Goal: Communication & Community: Answer question/provide support

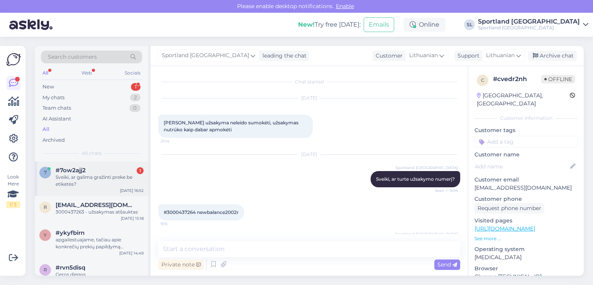
scroll to position [274, 0]
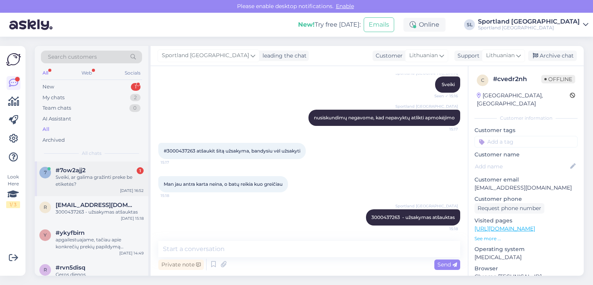
click at [97, 174] on div "Sveiki, ar galima gražinti preke be etiketės?" at bounding box center [100, 181] width 88 height 14
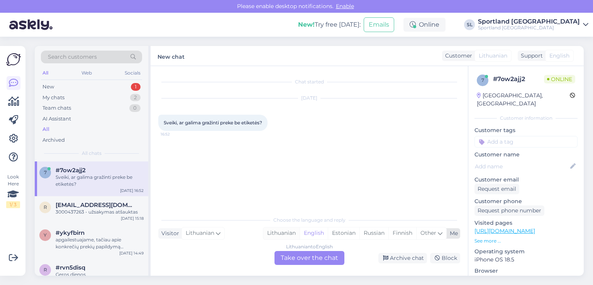
click at [283, 233] on div "Lithuanian" at bounding box center [281, 233] width 36 height 12
click at [300, 259] on div "Lithuanian to Lithuanian Take over the chat" at bounding box center [309, 258] width 70 height 14
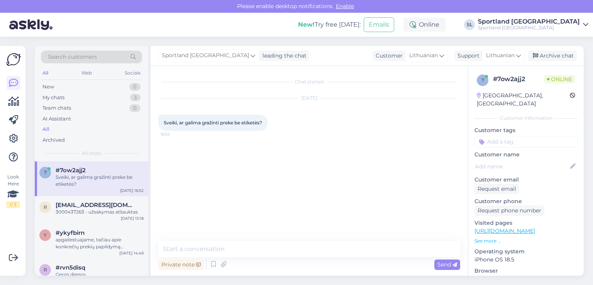
click at [276, 240] on div "Chat started [DATE] Sveiki, ar galima gražinti preke be etiketės? 16:52 Private…" at bounding box center [309, 171] width 317 height 210
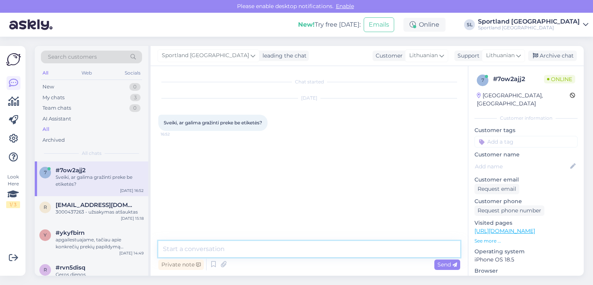
click at [273, 250] on textarea at bounding box center [309, 249] width 302 height 16
type textarea "Sveiki"
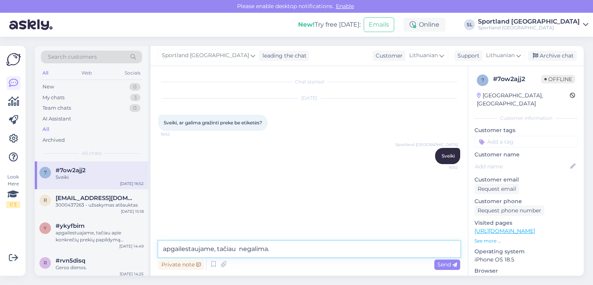
type textarea "apgailestaujame, tačiau negalima."
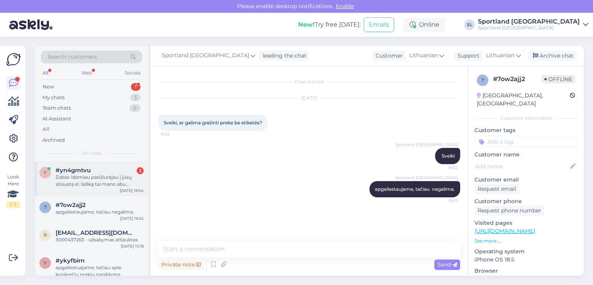
click at [78, 174] on div "Dabar idėmiau pasižiurėjau į jūsų atsiustą el. laišką tai mano abu megztiniai y…" at bounding box center [100, 181] width 88 height 14
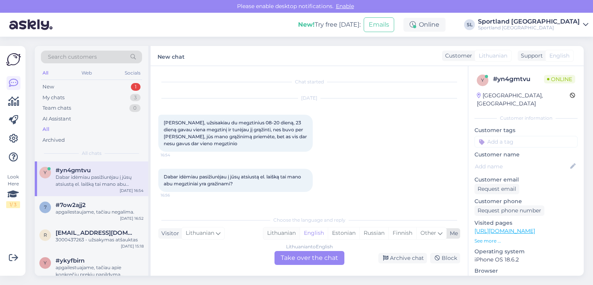
click at [278, 230] on div "Lithuanian" at bounding box center [281, 233] width 36 height 12
click at [295, 255] on div "Lithuanian to Lithuanian Take over the chat" at bounding box center [309, 258] width 70 height 14
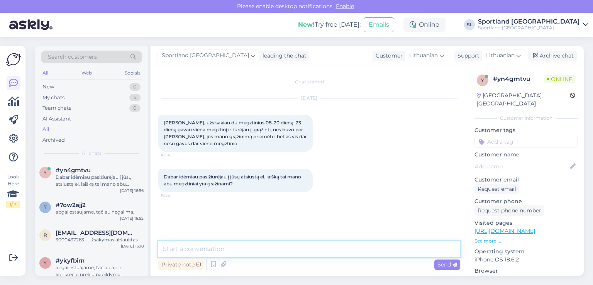
click at [270, 248] on textarea at bounding box center [309, 249] width 302 height 16
type textarea "Sveiki"
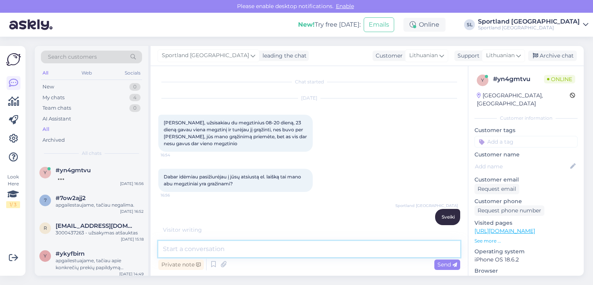
click at [270, 248] on textarea at bounding box center [309, 249] width 302 height 16
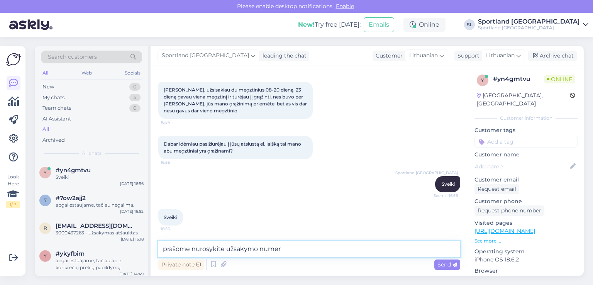
type textarea "prašome nurosykite užsakymo numerį"
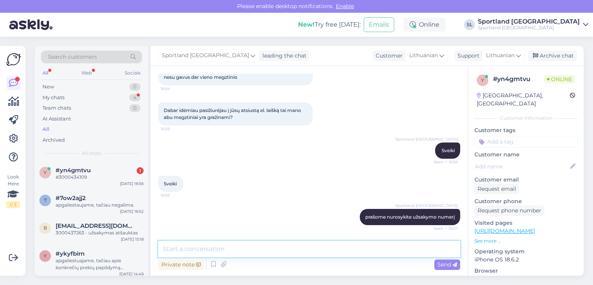
scroll to position [99, 0]
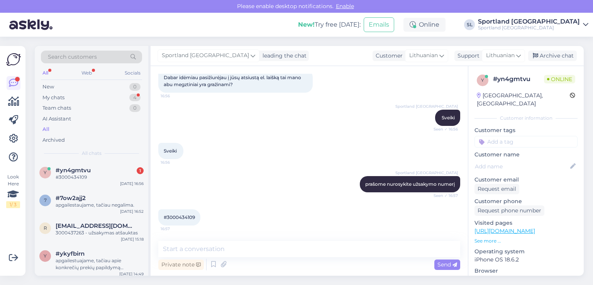
click at [181, 212] on div "#3000434109 16:57" at bounding box center [179, 217] width 42 height 16
click at [180, 218] on span "#3000434109" at bounding box center [179, 217] width 31 height 6
click at [181, 219] on span "#3000434109" at bounding box center [179, 217] width 31 height 6
copy div "3000434109 16:57"
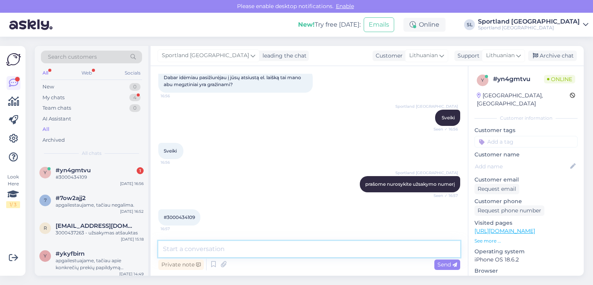
click at [278, 250] on textarea at bounding box center [309, 249] width 302 height 16
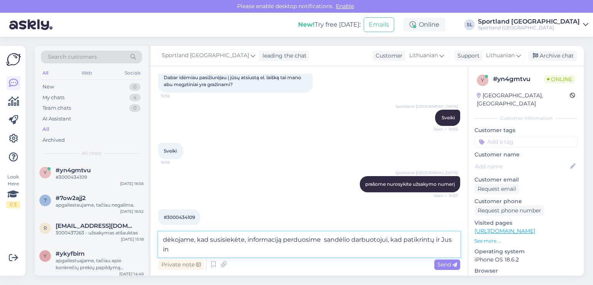
scroll to position [107, 0]
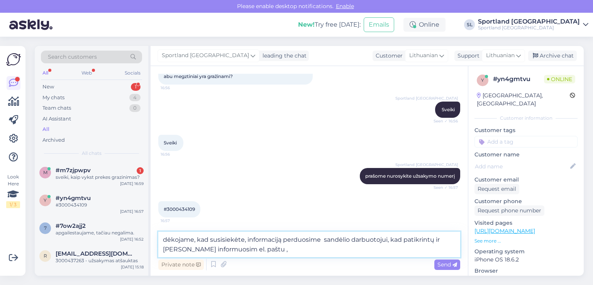
type textarea "dėkojame, kad susisiekėte, informaciją perduosime sandėlio darbuotojui, kad pat…"
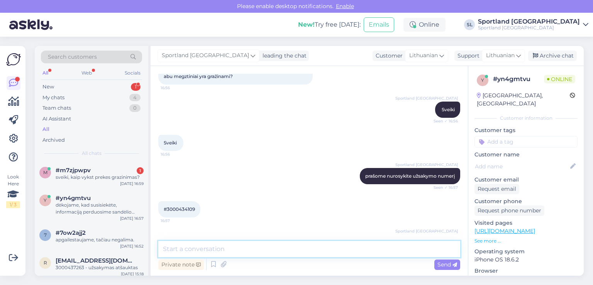
scroll to position [139, 0]
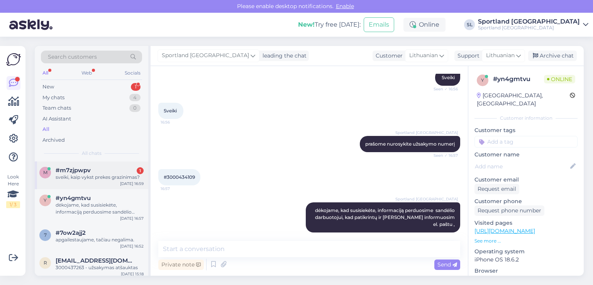
click at [98, 182] on div "m #m7zjpwpv 1 sveiki, kaip vykst prekes grazinimas? [DATE] 16:59" at bounding box center [91, 175] width 113 height 28
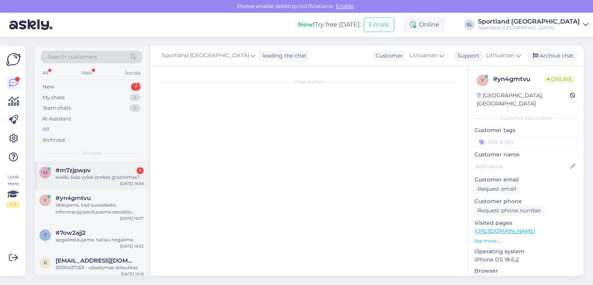
scroll to position [0, 0]
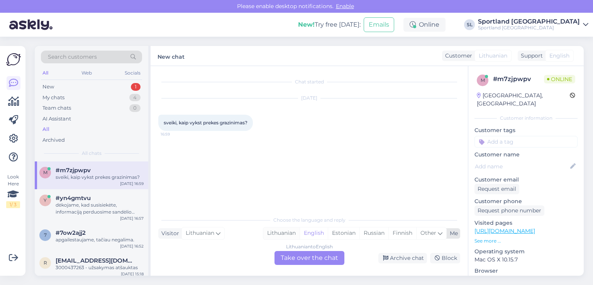
click at [275, 232] on div "Lithuanian" at bounding box center [281, 233] width 36 height 12
click at [291, 256] on div "Lithuanian to Lithuanian Take over the chat" at bounding box center [309, 258] width 70 height 14
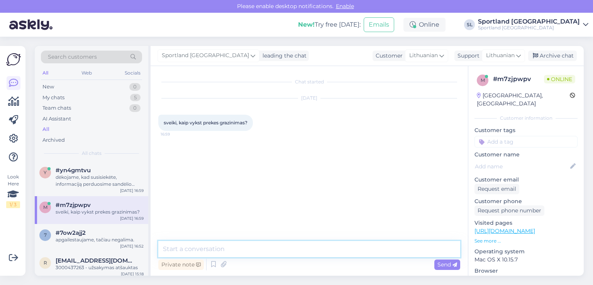
click at [280, 246] on textarea at bounding box center [309, 249] width 302 height 16
type textarea "Sveiki"
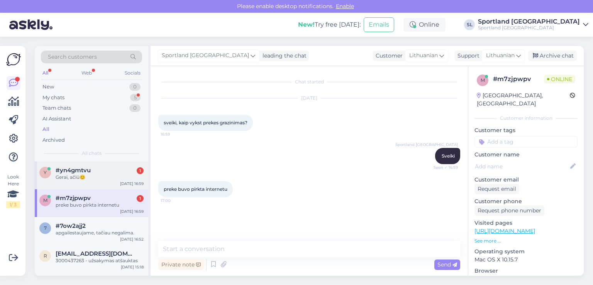
click at [90, 175] on div "Gerai, ačiū😊" at bounding box center [100, 177] width 88 height 7
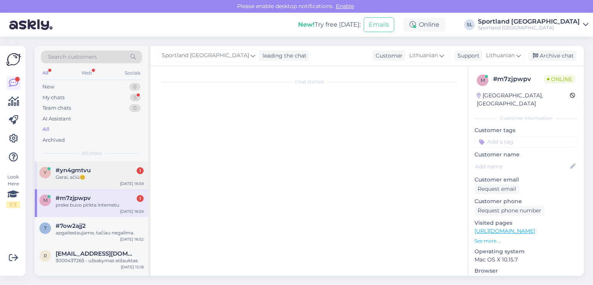
scroll to position [173, 0]
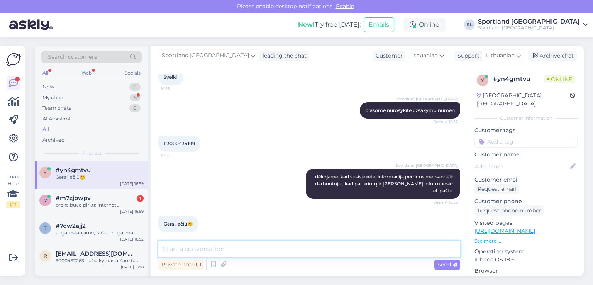
click at [204, 247] on textarea at bounding box center [309, 249] width 302 height 16
type textarea "[PERSON_NAME] vakaro :)"
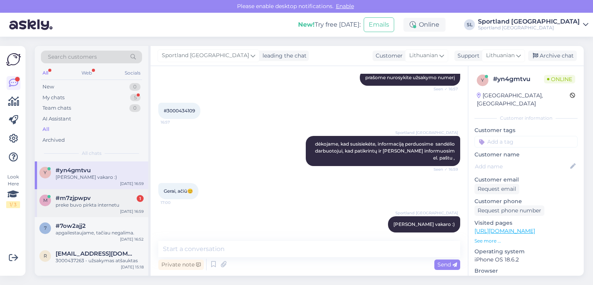
click at [90, 198] on div "#m7zjpwpv 1" at bounding box center [100, 198] width 88 height 7
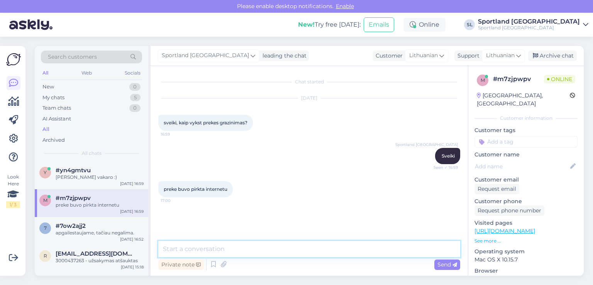
click at [228, 252] on textarea at bounding box center [309, 249] width 302 height 16
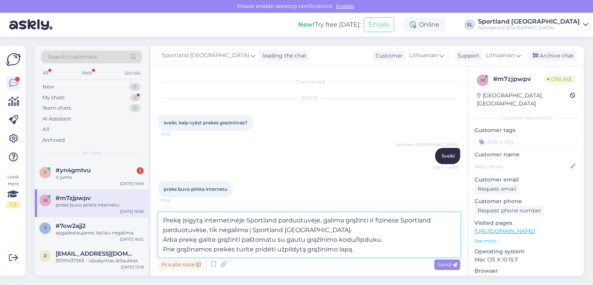
type textarea "Prekę įsigytą internetinėje Sportland parduotuvėje, galima grąžinti ir fizinėse…"
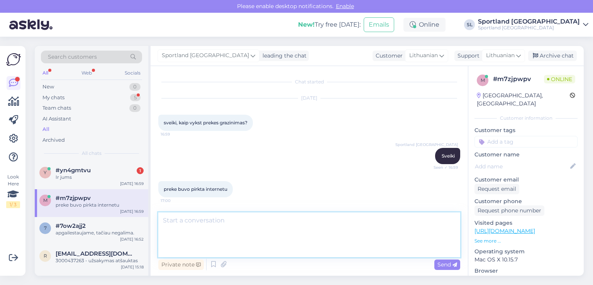
scroll to position [47, 0]
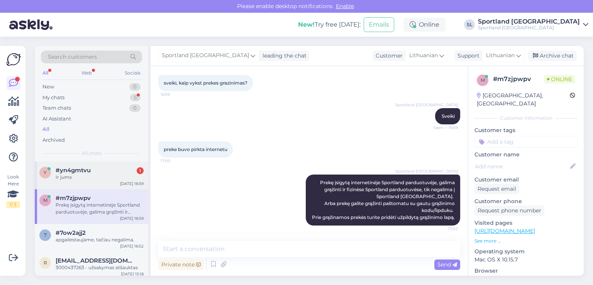
click at [91, 166] on div "y #yn4gmtvu 1 Ir jums [DATE] 16:59" at bounding box center [91, 175] width 113 height 28
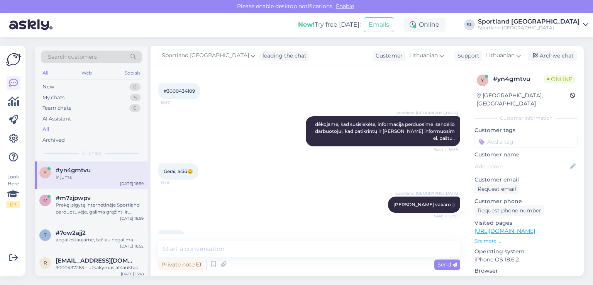
scroll to position [239, 0]
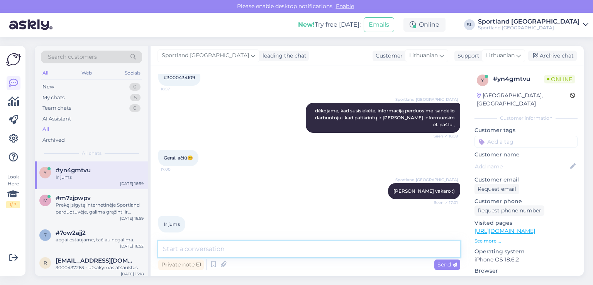
click at [265, 249] on textarea at bounding box center [309, 249] width 302 height 16
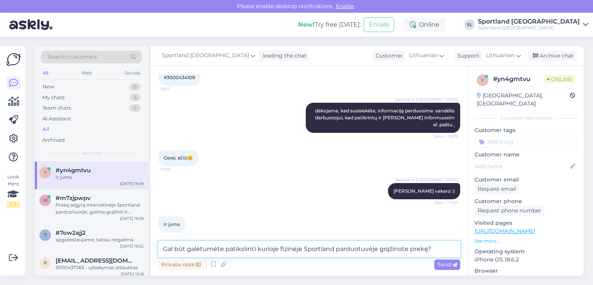
type textarea "Gal būt galėtumėte patikslinti kurioje fizinėje Sportland parduotuvėje grąžinot…"
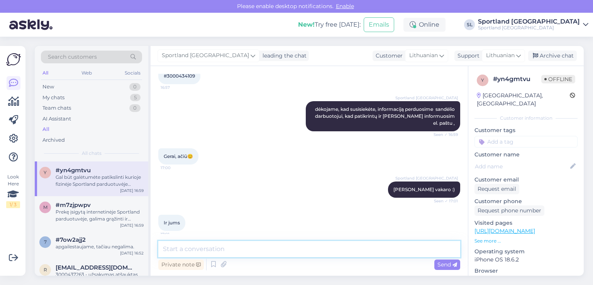
scroll to position [279, 0]
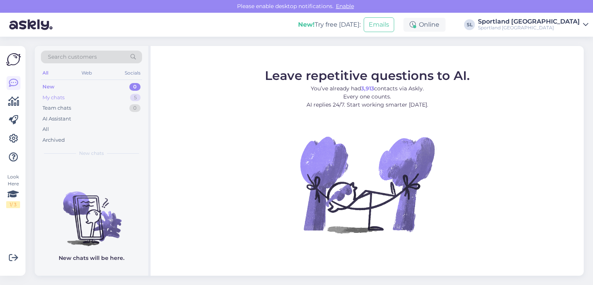
click at [59, 98] on div "My chats" at bounding box center [53, 98] width 22 height 8
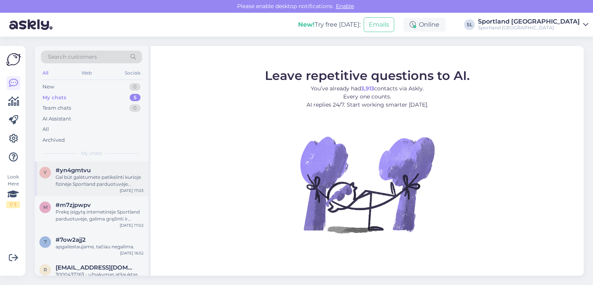
click at [106, 169] on div "#yn4gmtvu" at bounding box center [100, 170] width 88 height 7
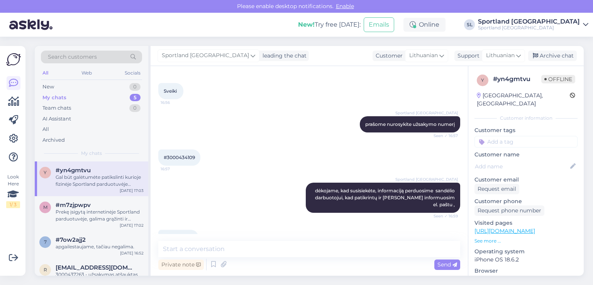
scroll to position [164, 0]
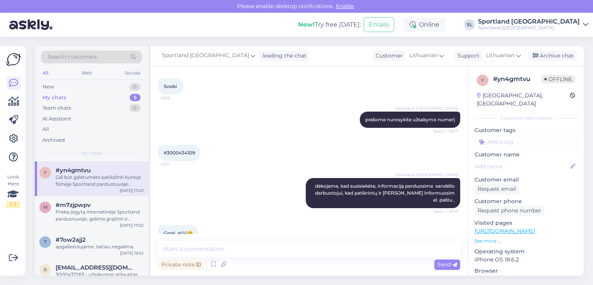
click at [185, 153] on span "#3000434109" at bounding box center [179, 153] width 31 height 6
copy div "3000434109 16:57"
